Goal: Task Accomplishment & Management: Use online tool/utility

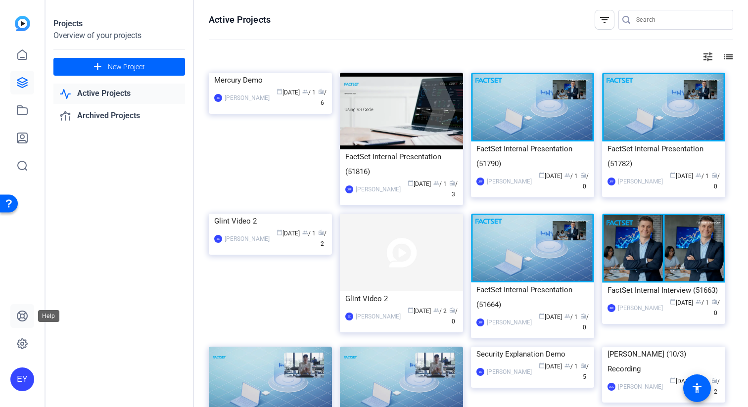
click at [25, 316] on icon at bounding box center [22, 316] width 12 height 12
click at [238, 214] on img at bounding box center [270, 214] width 123 height 0
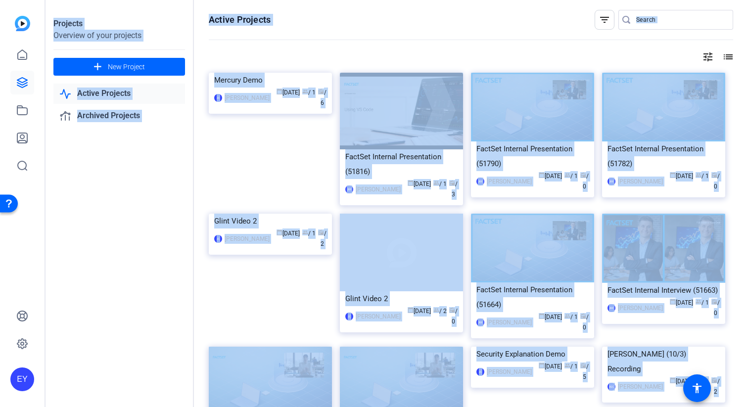
drag, startPoint x: 238, startPoint y: 251, endPoint x: 233, endPoint y: 254, distance: 5.4
click at [238, 251] on div "Projects Overview of your projects add New Project Active Projects Archived Pro…" at bounding box center [397, 203] width 703 height 407
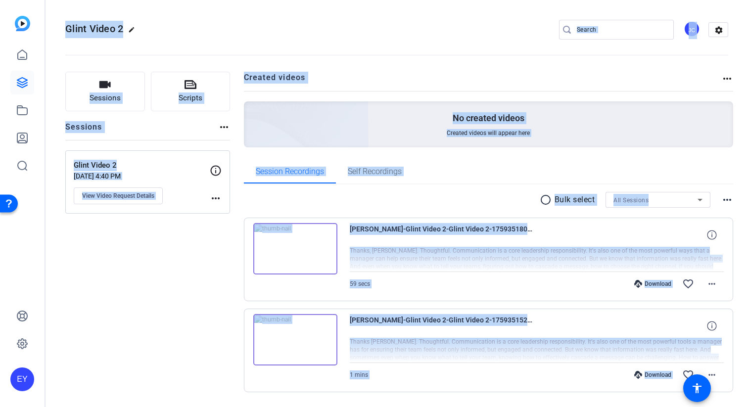
click at [195, 281] on div "Sessions Scripts Sessions more_horiz Glint Video 2 Oct 01, 2025 @ 4:40 PM View …" at bounding box center [147, 248] width 165 height 352
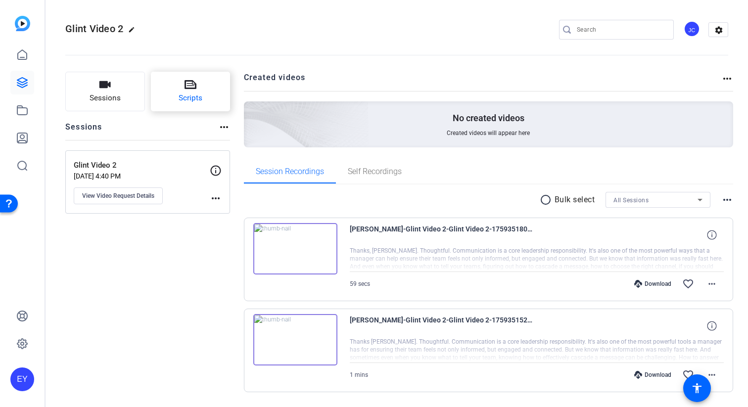
click at [193, 97] on span "Scripts" at bounding box center [191, 98] width 24 height 11
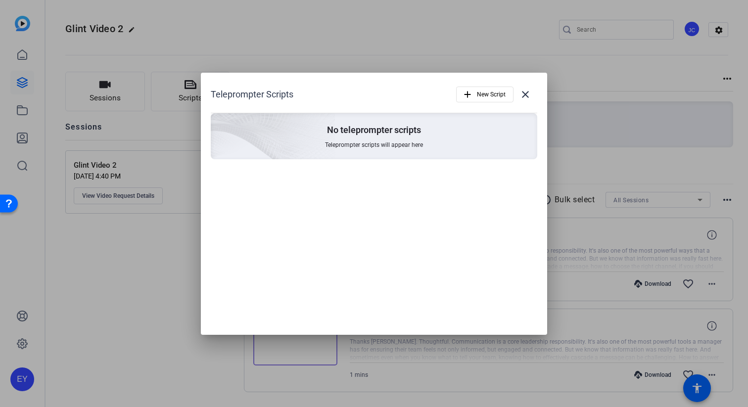
drag, startPoint x: 596, startPoint y: 81, endPoint x: 675, endPoint y: 223, distance: 162.4
click at [596, 81] on div at bounding box center [374, 203] width 748 height 407
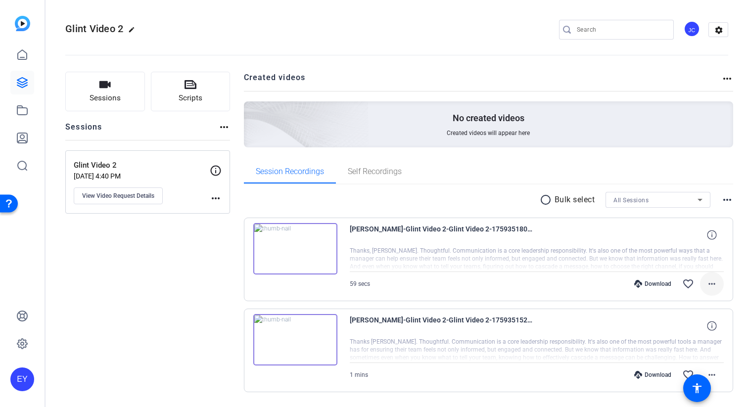
click at [718, 283] on mat-icon "more_horiz" at bounding box center [712, 284] width 12 height 12
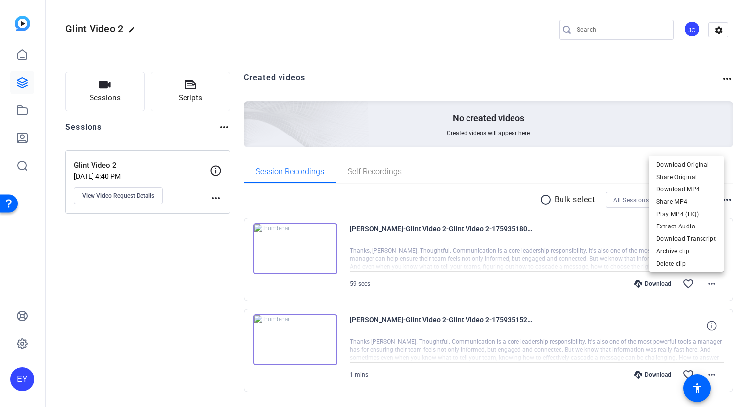
click at [151, 297] on div at bounding box center [374, 203] width 748 height 407
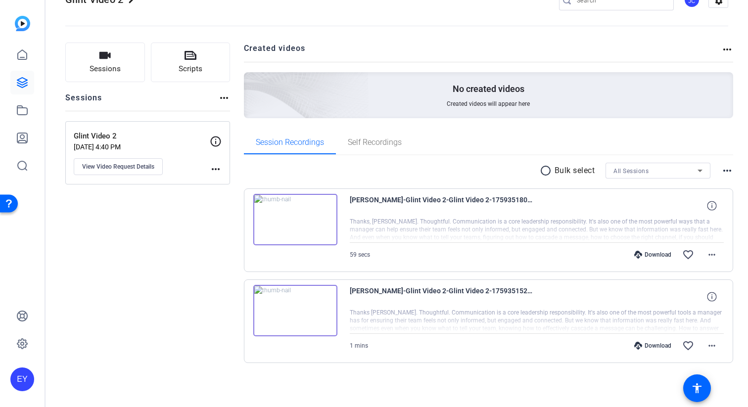
scroll to position [28, 0]
click at [719, 251] on span at bounding box center [712, 256] width 24 height 24
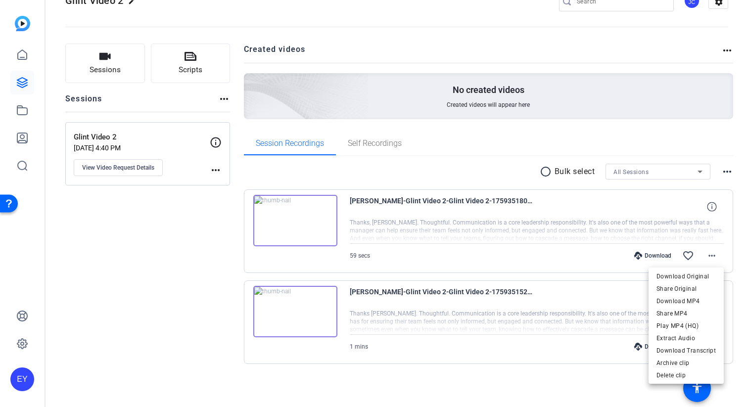
drag, startPoint x: 450, startPoint y: 90, endPoint x: 445, endPoint y: 94, distance: 6.7
click at [450, 90] on div at bounding box center [374, 203] width 748 height 407
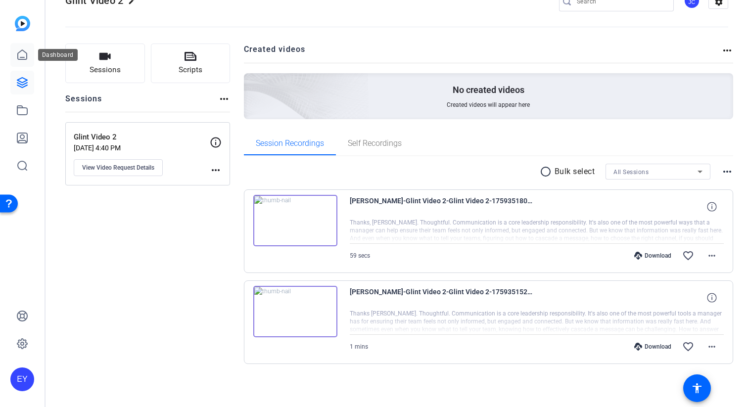
click at [25, 51] on icon at bounding box center [22, 54] width 9 height 9
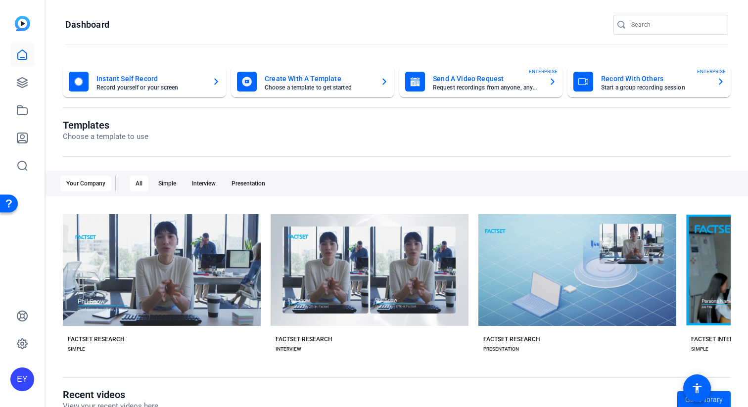
click at [360, 81] on mat-card-title "Create With A Template" at bounding box center [319, 79] width 108 height 12
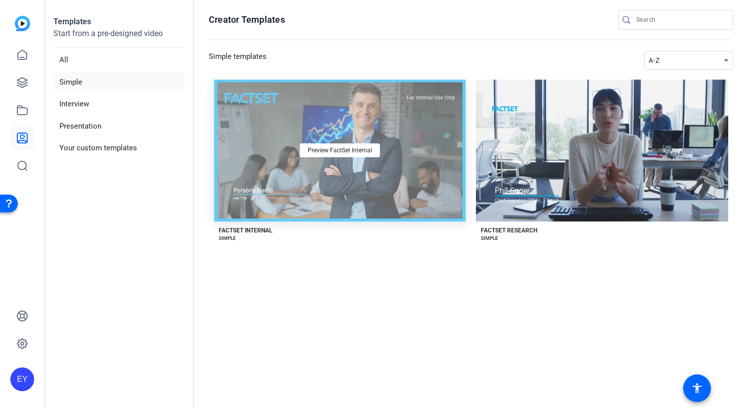
click at [393, 176] on div "Preview FactSet Internal" at bounding box center [340, 151] width 252 height 142
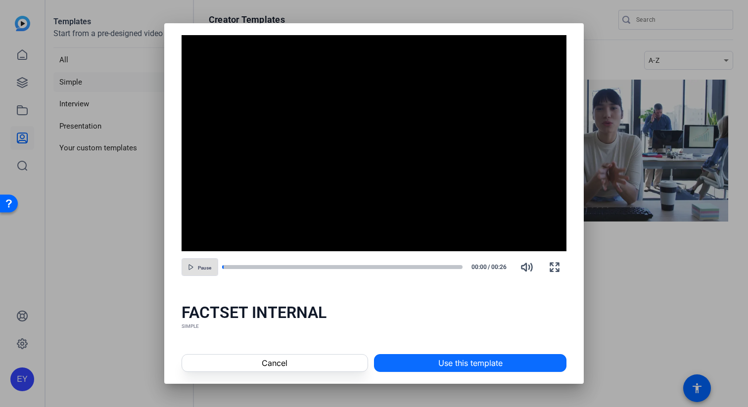
click at [443, 363] on span "Use this template" at bounding box center [470, 363] width 64 height 12
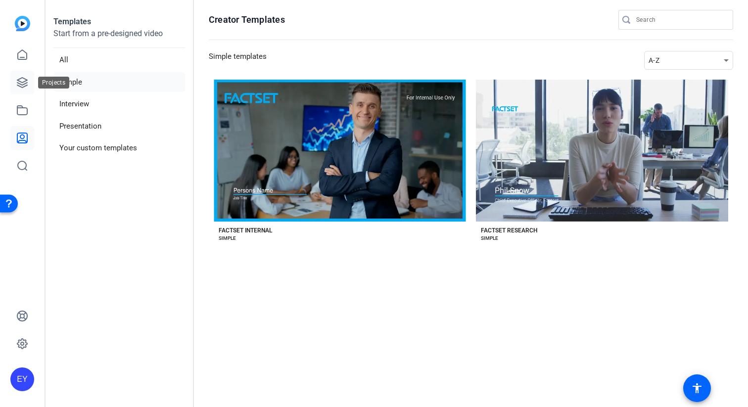
click at [24, 80] on icon at bounding box center [22, 83] width 12 height 12
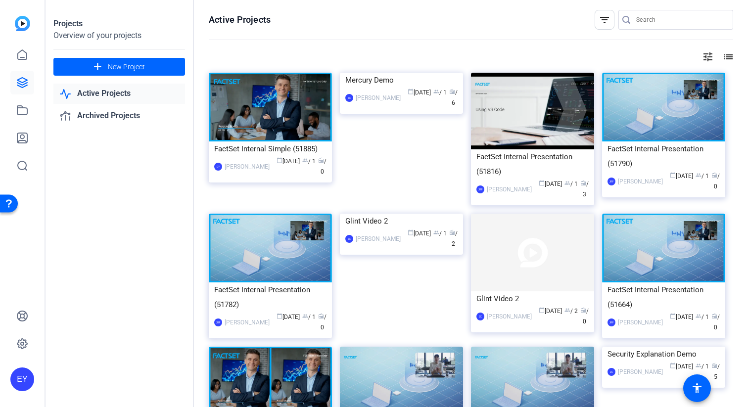
click at [278, 113] on img at bounding box center [270, 107] width 123 height 69
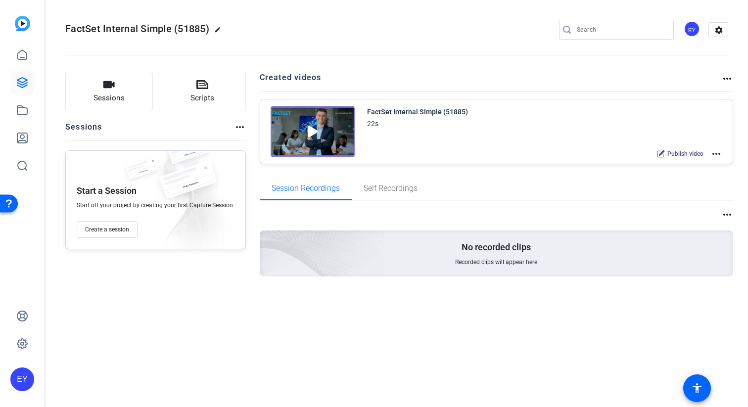
click at [303, 130] on img at bounding box center [313, 131] width 84 height 51
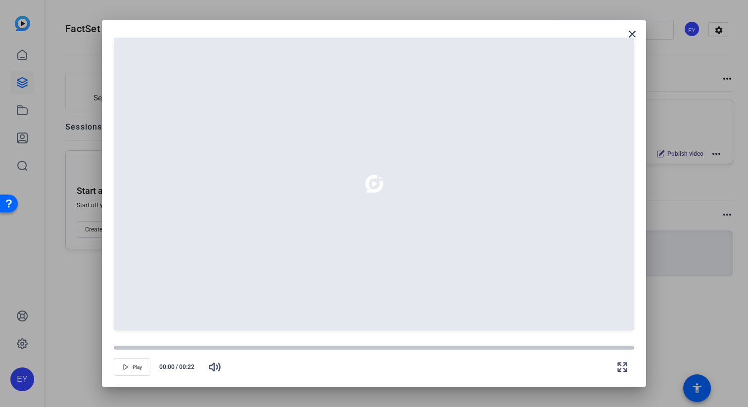
click at [715, 171] on div at bounding box center [374, 203] width 748 height 407
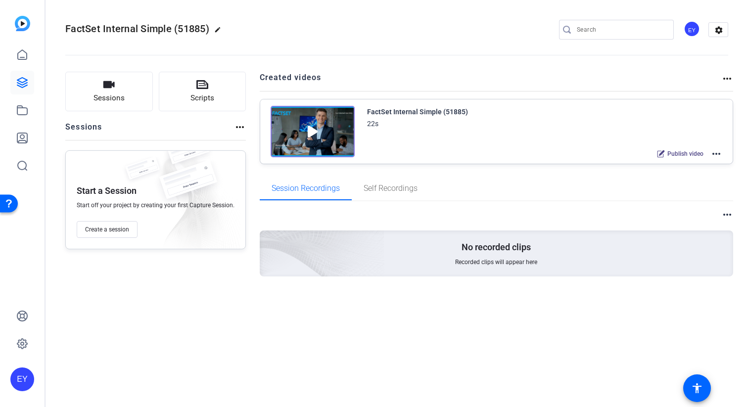
click at [718, 158] on mat-icon "more_horiz" at bounding box center [717, 154] width 12 height 12
click at [698, 163] on span "Edit in Creator" at bounding box center [680, 166] width 69 height 12
click at [25, 111] on icon at bounding box center [22, 110] width 12 height 12
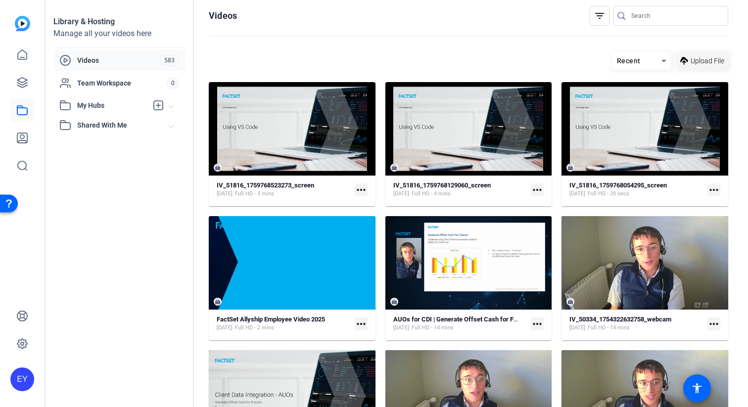
scroll to position [3, 0]
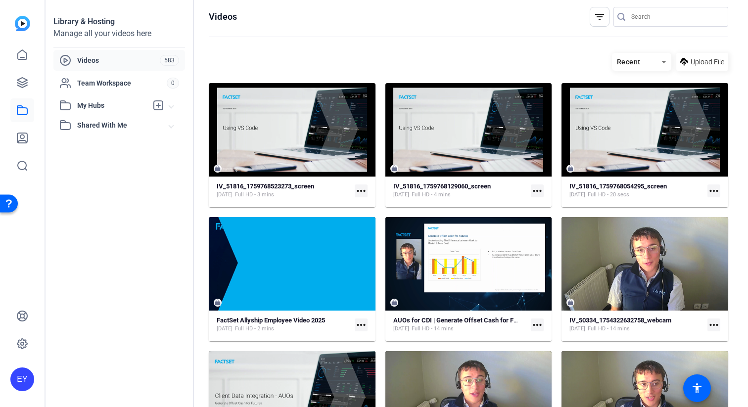
click at [697, 61] on span "Upload File" at bounding box center [708, 62] width 34 height 10
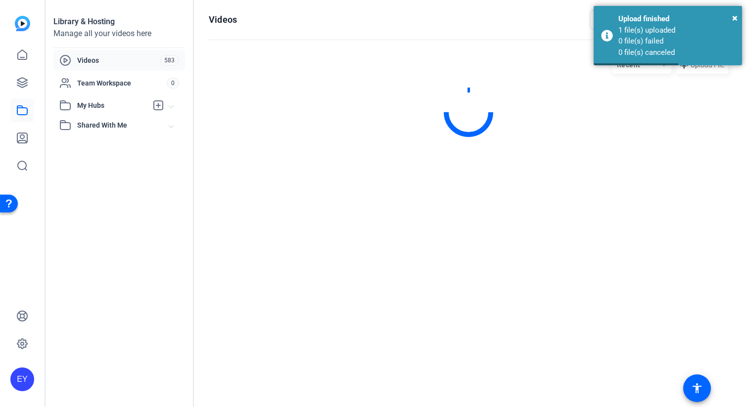
scroll to position [0, 0]
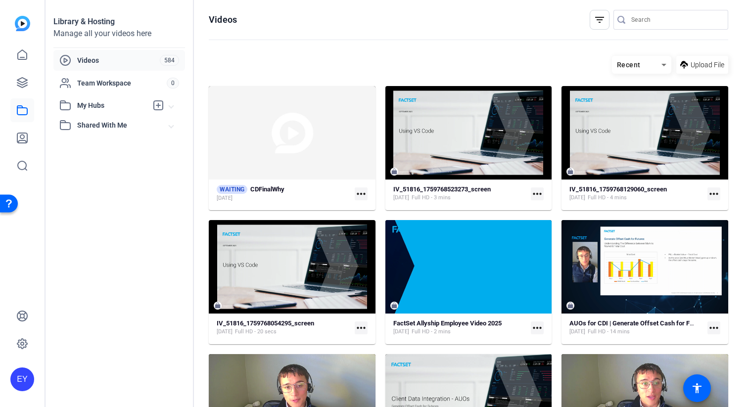
click at [362, 191] on mat-icon "more_horiz" at bounding box center [361, 194] width 13 height 13
drag, startPoint x: 225, startPoint y: 193, endPoint x: 232, endPoint y: 193, distance: 6.9
click at [225, 193] on div at bounding box center [374, 203] width 748 height 407
click at [326, 194] on div "WAITING CDFinalWhy Oct 8, 2025" at bounding box center [284, 193] width 134 height 17
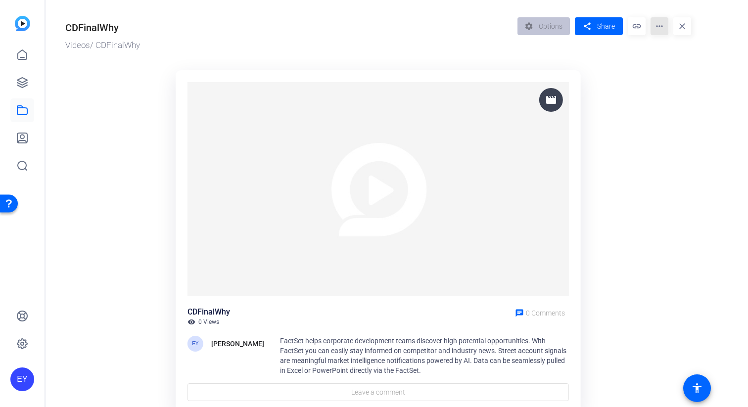
click at [662, 29] on mat-icon "more_horiz" at bounding box center [660, 26] width 18 height 18
click at [425, 59] on div at bounding box center [374, 203] width 748 height 407
click at [689, 24] on mat-icon "close" at bounding box center [683, 26] width 18 height 18
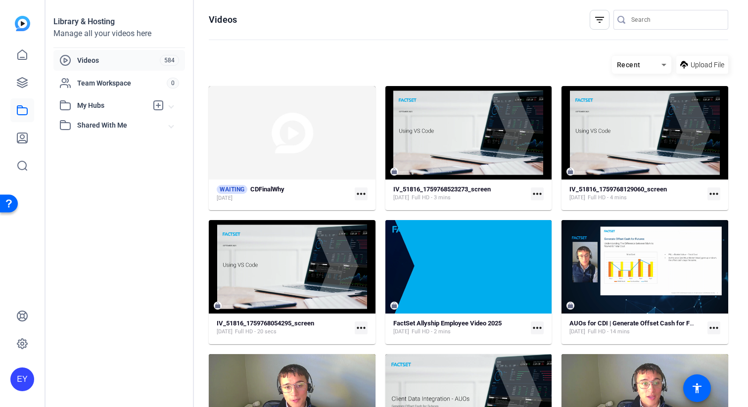
click at [360, 195] on mat-icon "more_horiz" at bounding box center [361, 194] width 13 height 13
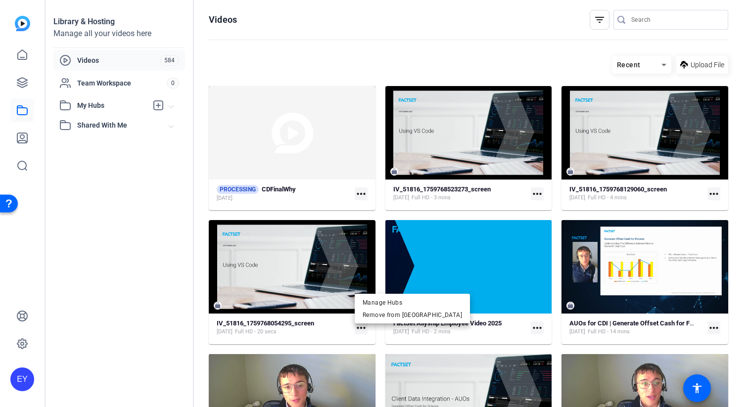
click at [140, 211] on div at bounding box center [374, 203] width 748 height 407
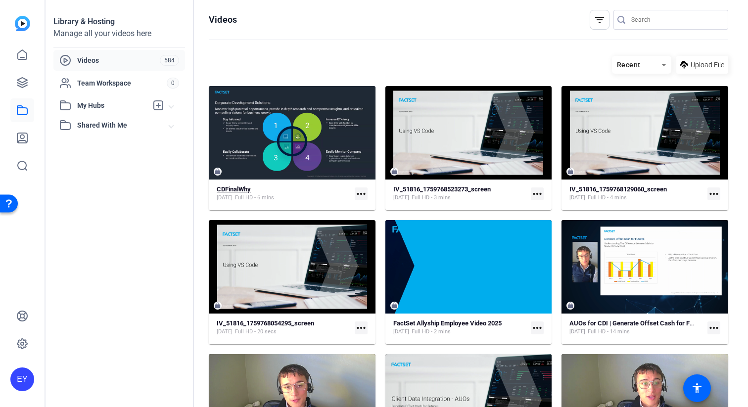
click at [334, 196] on div "CDFinalWhy Oct 8, 2025 Full HD - 6 mins" at bounding box center [284, 194] width 134 height 16
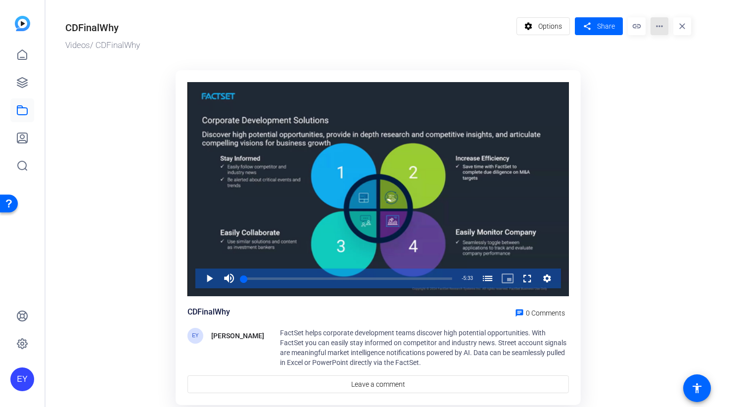
click at [657, 26] on mat-icon "more_horiz" at bounding box center [660, 26] width 18 height 18
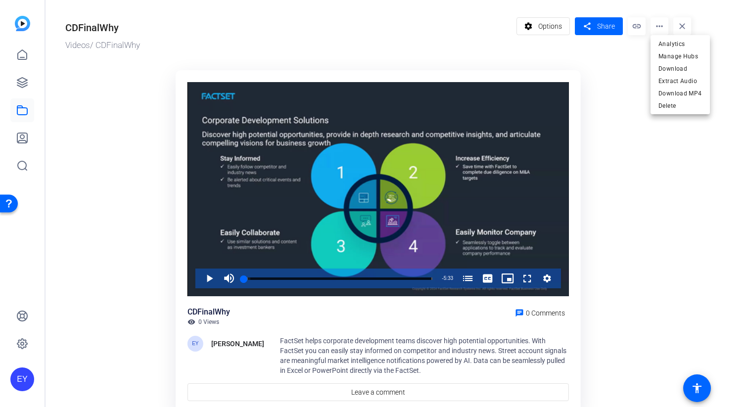
drag, startPoint x: 347, startPoint y: 368, endPoint x: 351, endPoint y: 361, distance: 8.4
click at [347, 367] on div at bounding box center [374, 203] width 748 height 407
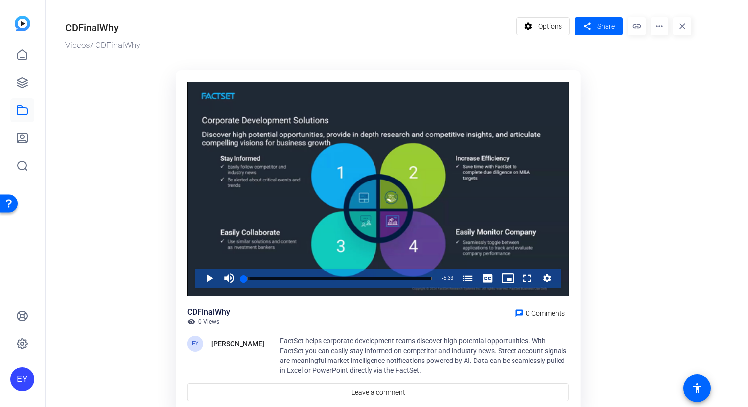
scroll to position [40, 0]
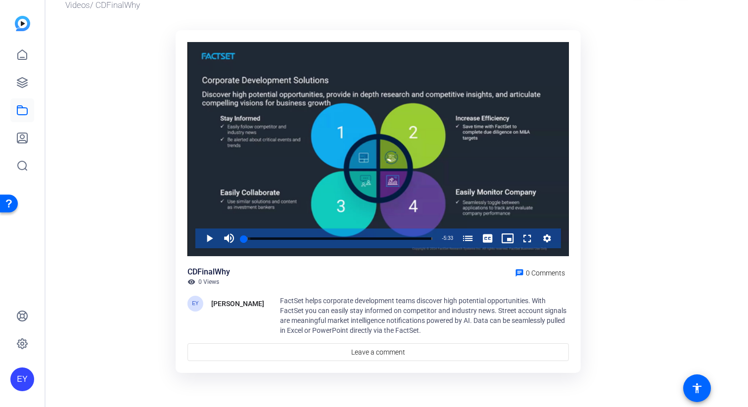
click at [381, 312] on span "FactSet helps corporate development teams discover high potential opportunities…" at bounding box center [423, 316] width 287 height 38
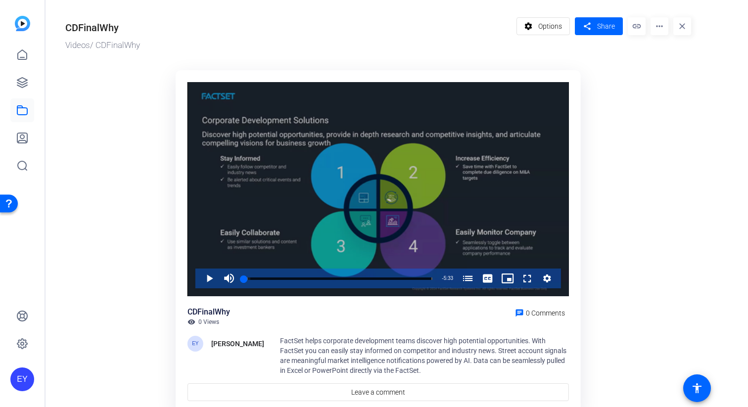
click at [549, 278] on icon "Video Player" at bounding box center [547, 279] width 8 height 8
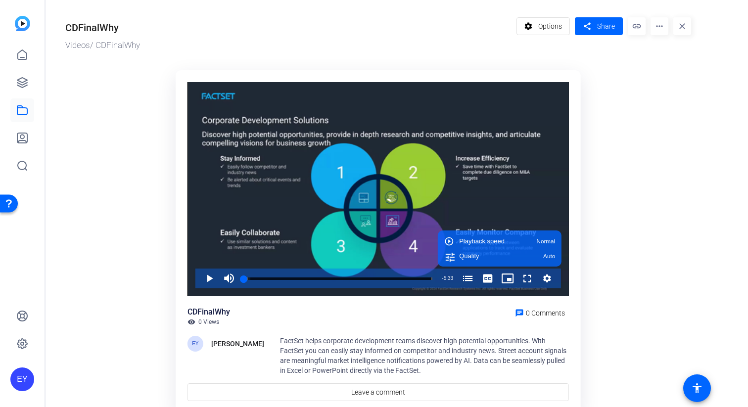
click at [664, 24] on mat-icon "more_horiz" at bounding box center [660, 26] width 18 height 18
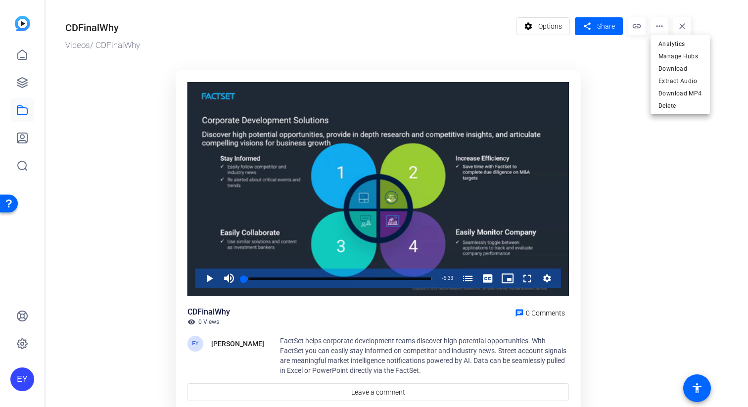
drag, startPoint x: 640, startPoint y: 137, endPoint x: 584, endPoint y: 76, distance: 82.7
click at [640, 137] on div at bounding box center [374, 203] width 748 height 407
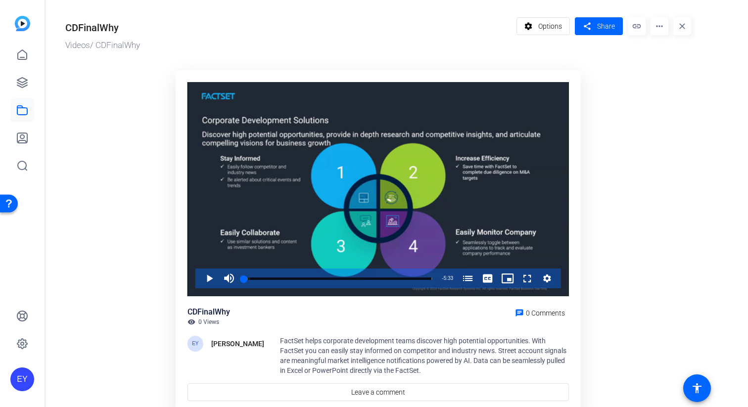
click at [556, 25] on span "Options" at bounding box center [550, 26] width 24 height 19
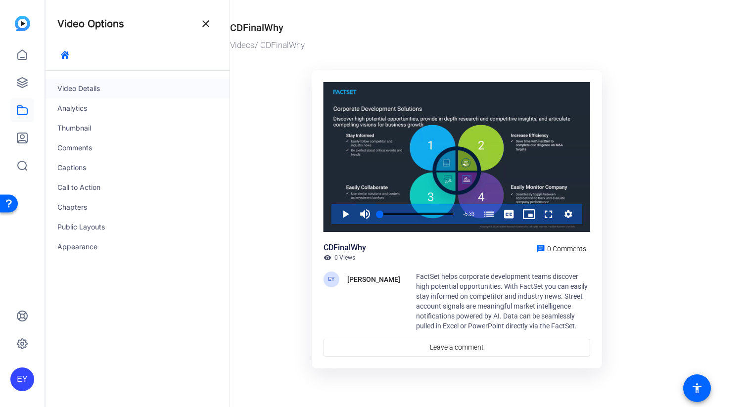
click at [106, 91] on div "Video Details" at bounding box center [138, 89] width 184 height 20
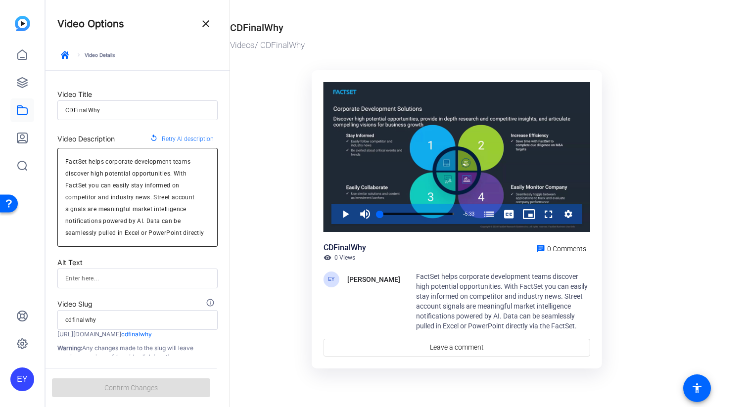
scroll to position [6, 0]
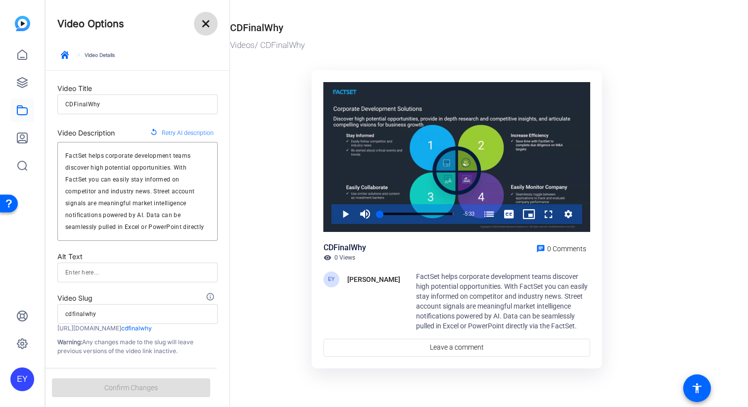
drag, startPoint x: 200, startPoint y: 20, endPoint x: 194, endPoint y: 23, distance: 6.6
click at [200, 20] on mat-icon "close" at bounding box center [206, 24] width 12 height 12
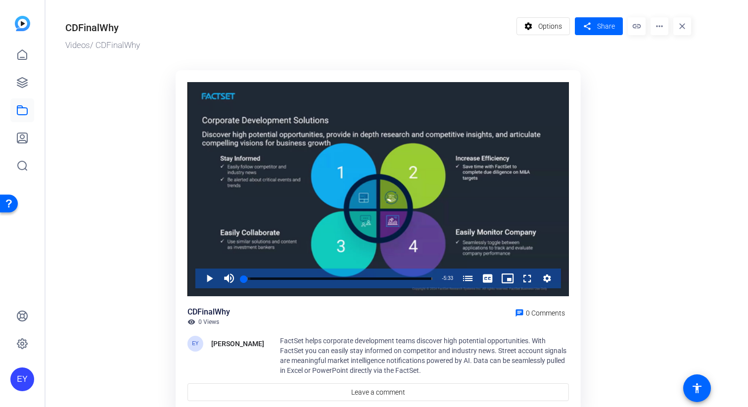
click at [556, 29] on span "Options" at bounding box center [550, 26] width 24 height 19
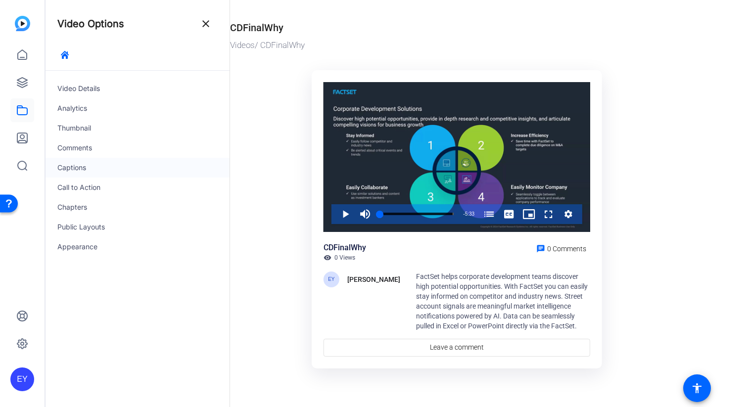
click at [77, 170] on div "Captions" at bounding box center [138, 168] width 184 height 20
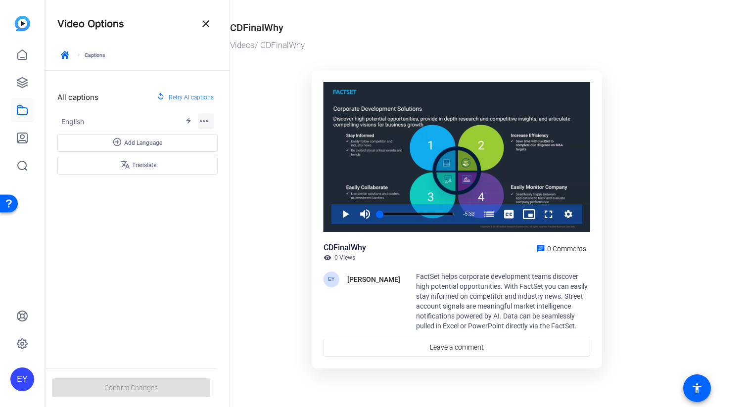
click at [203, 119] on mat-icon "more_horiz" at bounding box center [204, 121] width 12 height 12
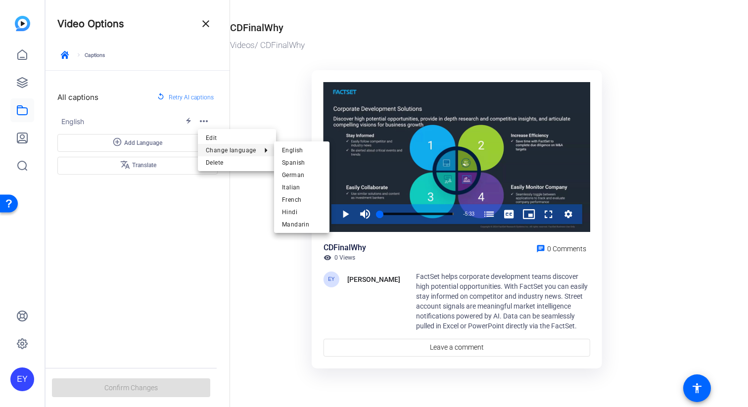
click at [151, 145] on div at bounding box center [374, 203] width 748 height 407
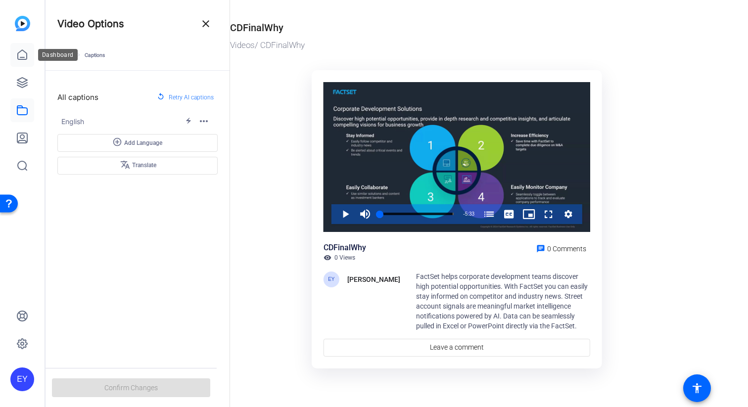
click at [22, 46] on link at bounding box center [22, 55] width 24 height 24
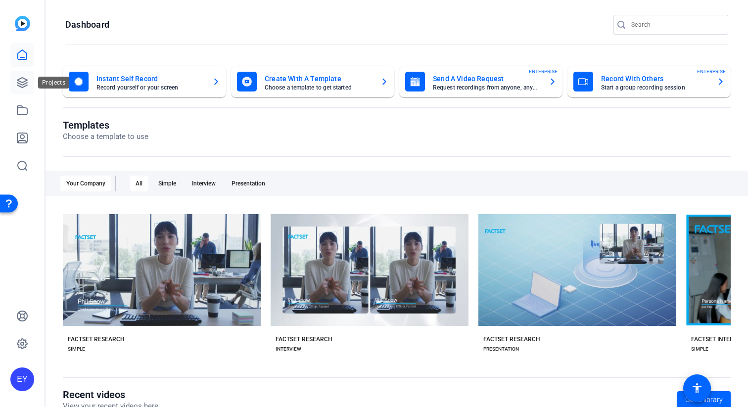
click at [17, 77] on icon at bounding box center [22, 83] width 12 height 12
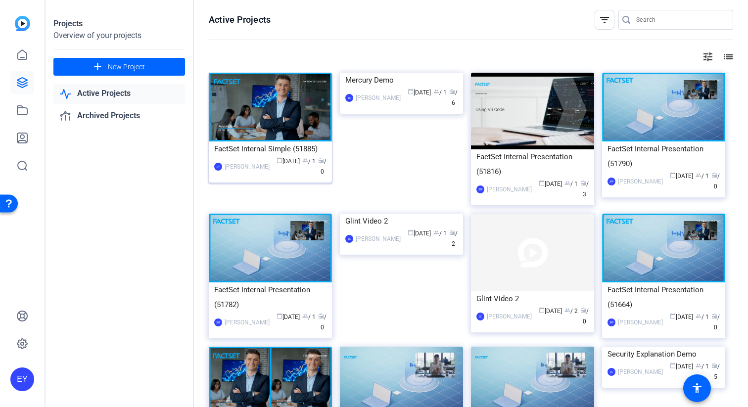
click at [250, 106] on img at bounding box center [270, 107] width 123 height 69
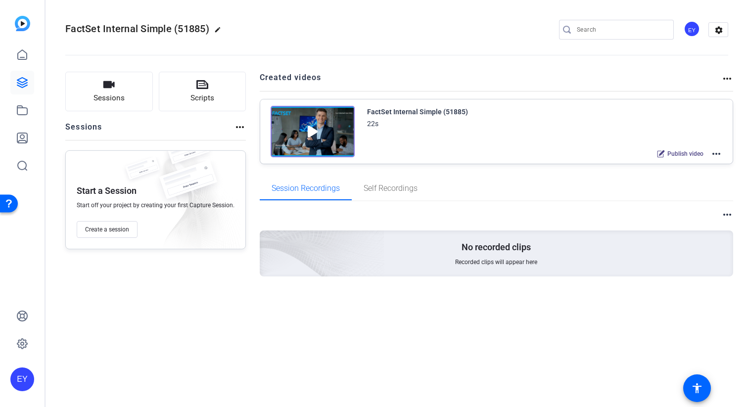
click at [423, 130] on div "FactSet Internal Simple (51885) 22s Publish video more_horiz" at bounding box center [545, 133] width 356 height 54
click at [413, 113] on div "FactSet Internal Simple (51885)" at bounding box center [417, 112] width 101 height 12
click at [320, 119] on img at bounding box center [313, 131] width 84 height 51
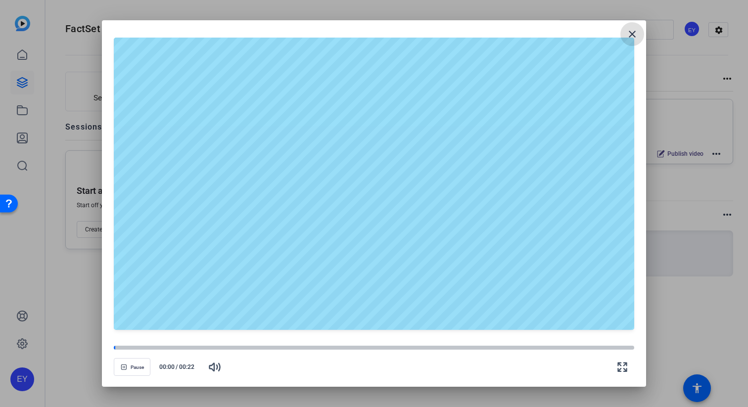
drag, startPoint x: 630, startPoint y: 29, endPoint x: 634, endPoint y: 38, distance: 10.0
click at [630, 29] on mat-icon "close" at bounding box center [633, 34] width 12 height 12
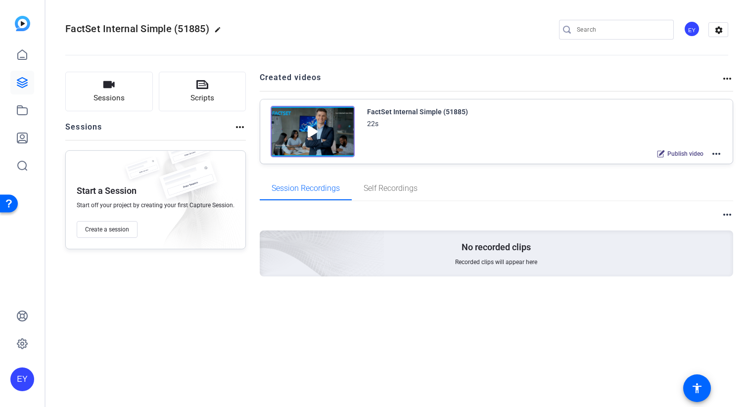
click at [712, 153] on mat-icon "more_horiz" at bounding box center [717, 154] width 12 height 12
click at [694, 162] on span "Edit in Creator" at bounding box center [680, 166] width 69 height 12
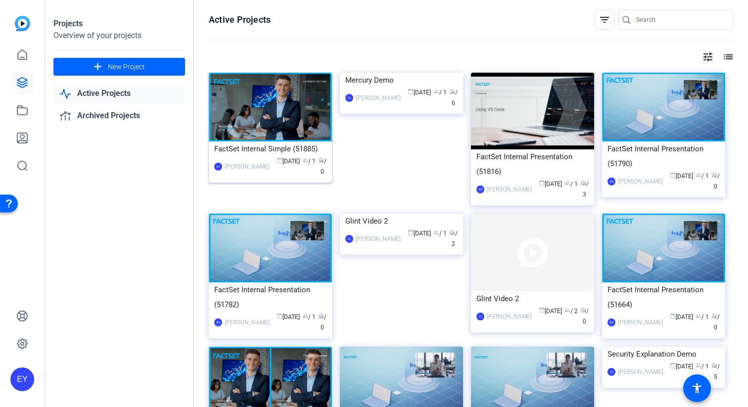
click at [267, 151] on div "FactSet Internal Simple (51885)" at bounding box center [270, 149] width 112 height 15
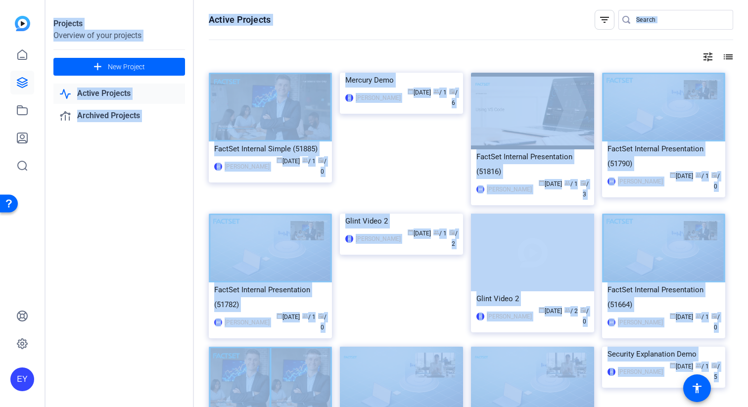
click at [267, 151] on div "Projects Overview of your projects add New Project Active Projects Archived Pro…" at bounding box center [397, 203] width 703 height 407
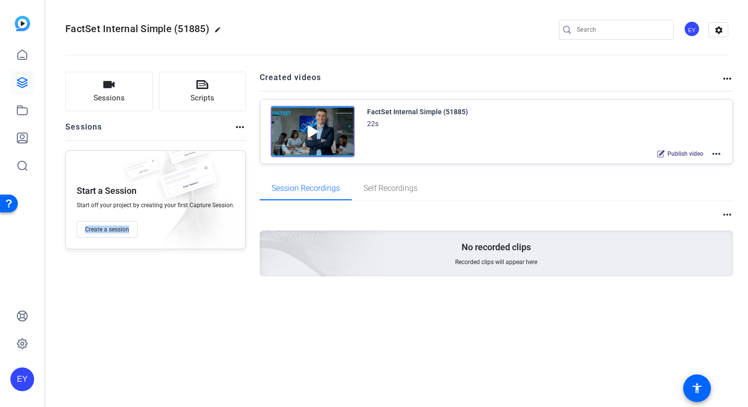
drag, startPoint x: 106, startPoint y: 293, endPoint x: 112, endPoint y: 292, distance: 6.0
click at [106, 293] on div "Sessions Scripts Sessions more_horiz Start a Session Start off your project by …" at bounding box center [155, 190] width 181 height 237
click at [727, 211] on mat-icon "more_horiz" at bounding box center [728, 215] width 12 height 12
click at [430, 205] on div at bounding box center [374, 203] width 748 height 407
click at [714, 152] on mat-icon "more_horiz" at bounding box center [717, 154] width 12 height 12
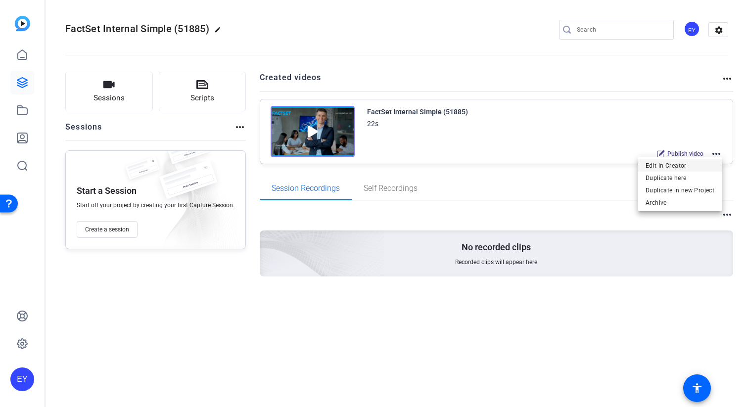
click at [669, 161] on span "Edit in Creator" at bounding box center [680, 166] width 69 height 12
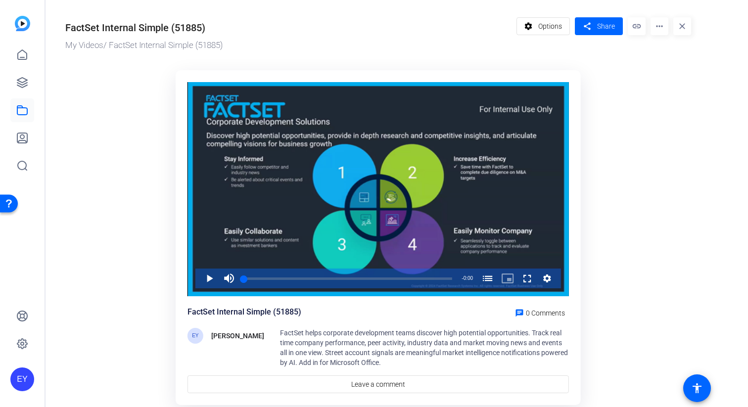
click at [661, 27] on mat-icon "more_horiz" at bounding box center [660, 26] width 18 height 18
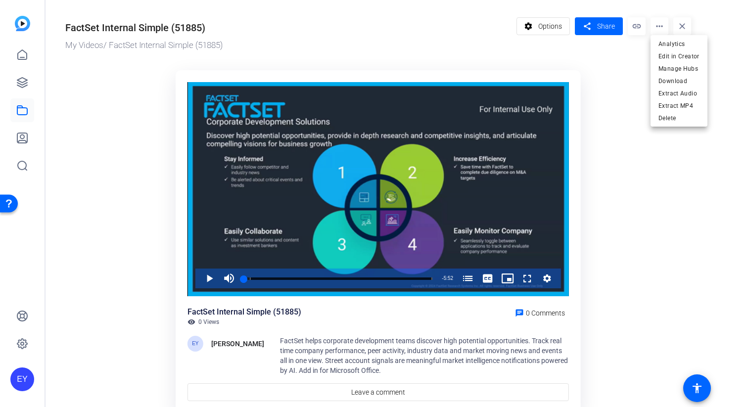
drag, startPoint x: 617, startPoint y: 189, endPoint x: 617, endPoint y: 181, distance: 7.4
click at [617, 189] on div at bounding box center [374, 203] width 748 height 407
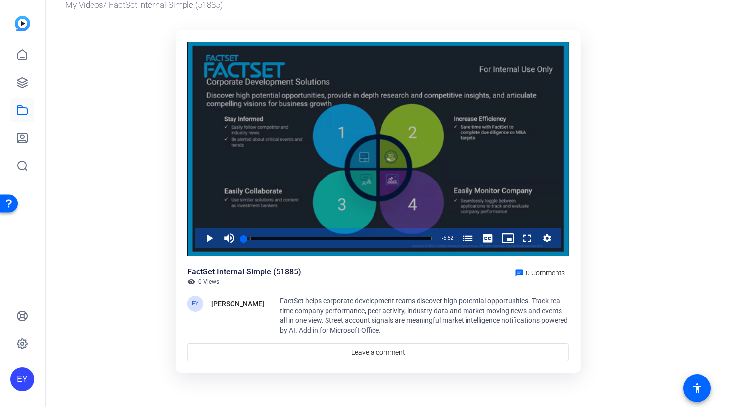
click at [543, 242] on icon "Video Player" at bounding box center [547, 239] width 10 height 12
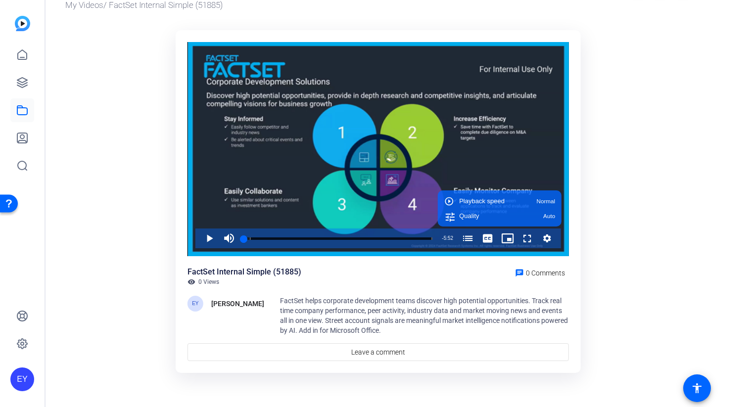
click at [668, 231] on ktd-grid "Video Player is loading. Play Video Play Mute Current Time 0:00 / Duration 5:52…" at bounding box center [378, 202] width 626 height 356
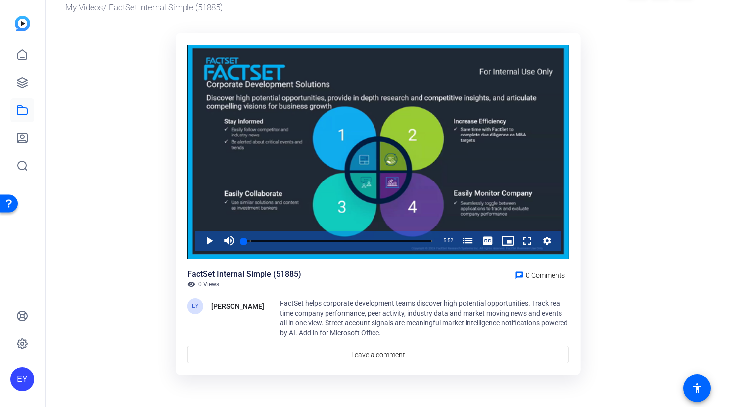
scroll to position [21, 0]
